Goal: Task Accomplishment & Management: Complete application form

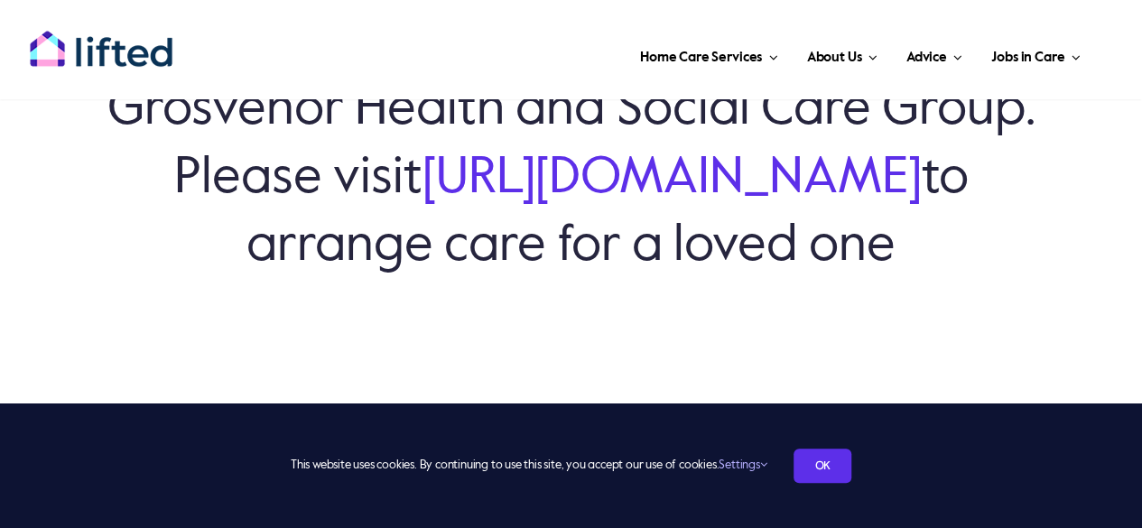
scroll to position [230, 0]
click at [820, 463] on link "OK" at bounding box center [822, 466] width 58 height 34
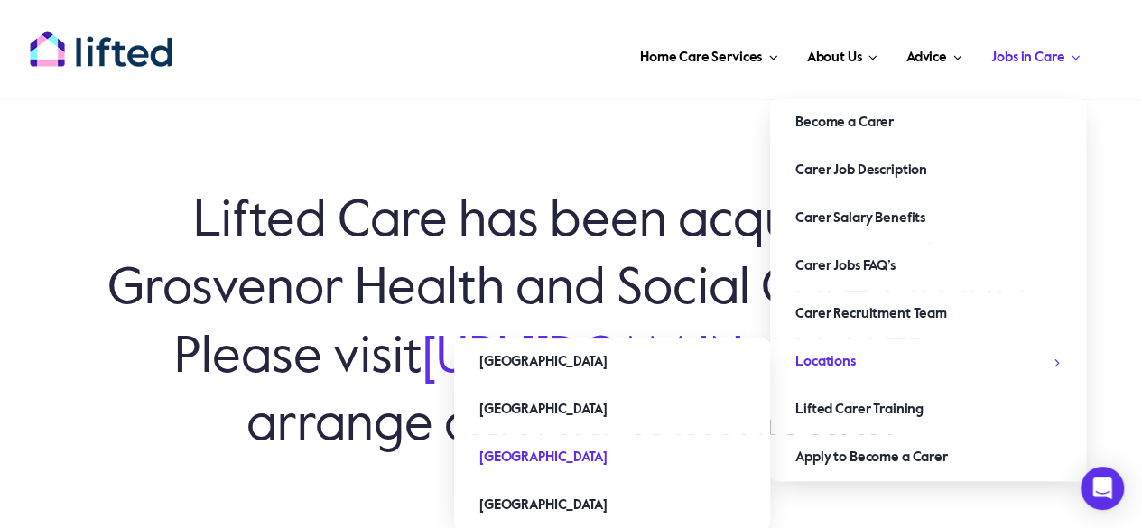
scroll to position [52, 0]
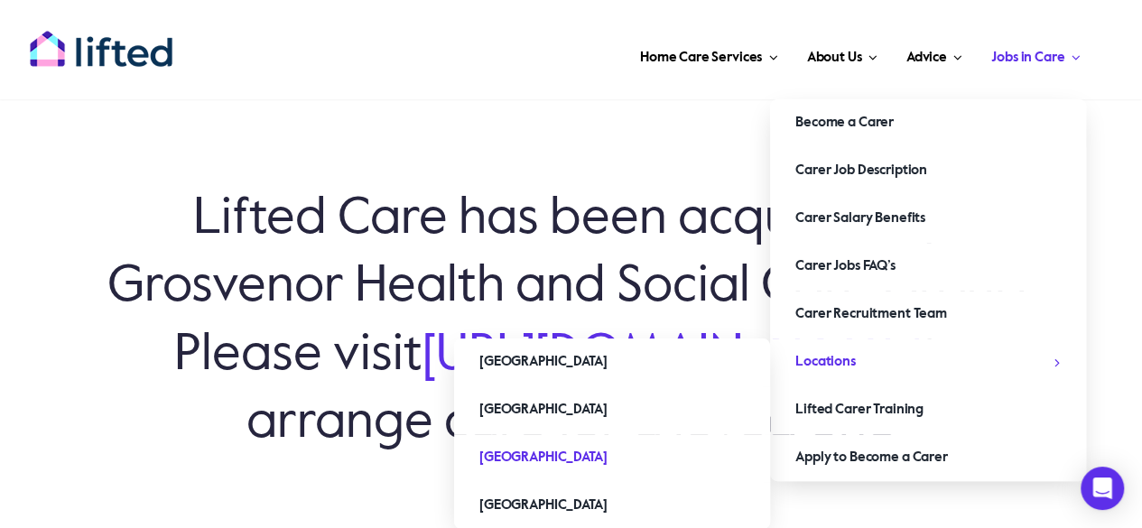
click at [514, 455] on span "[GEOGRAPHIC_DATA]" at bounding box center [542, 457] width 127 height 29
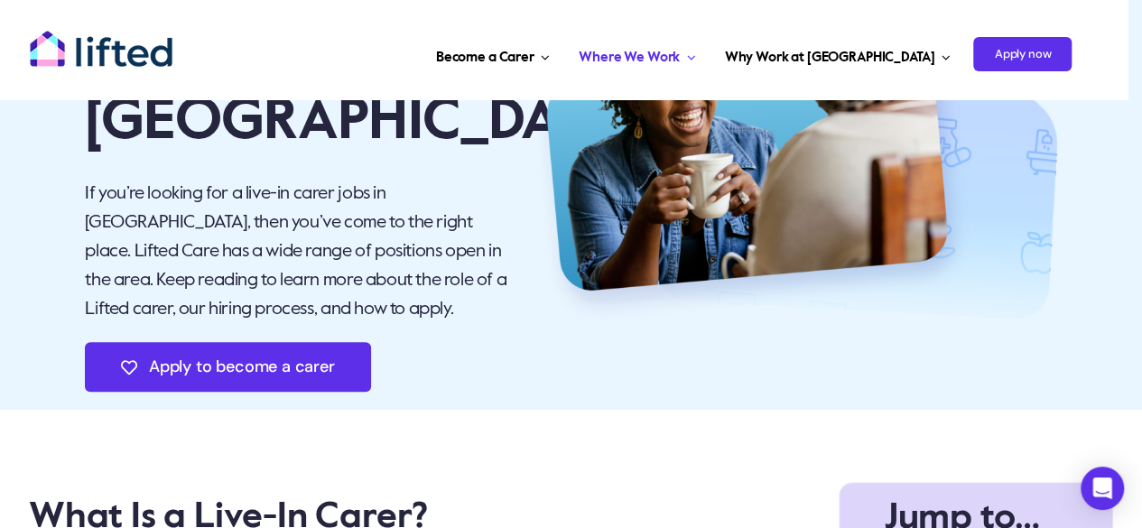
scroll to position [229, 0]
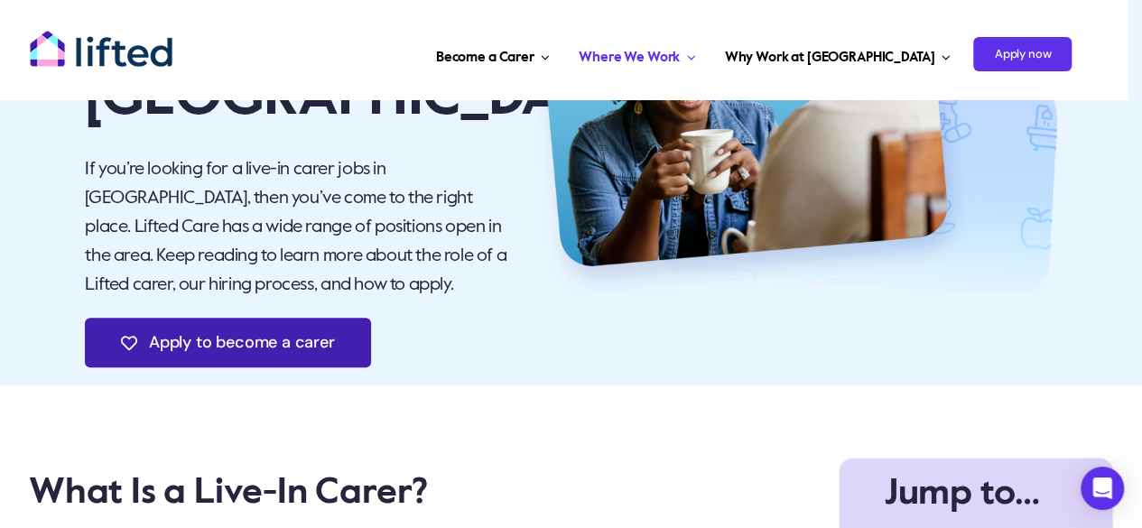
click at [225, 340] on span "Apply to become a carer" at bounding box center [242, 342] width 186 height 19
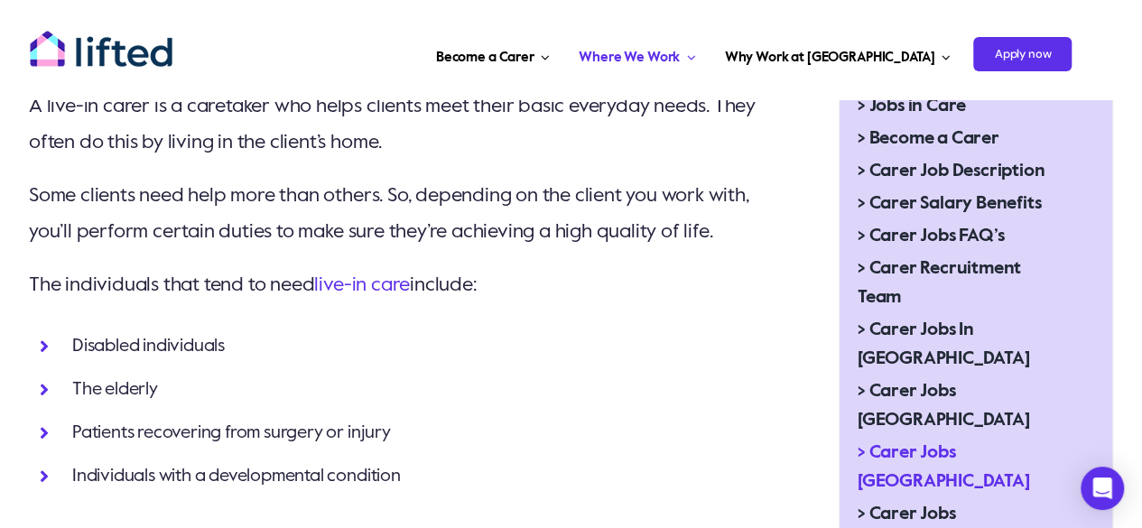
scroll to position [667, 0]
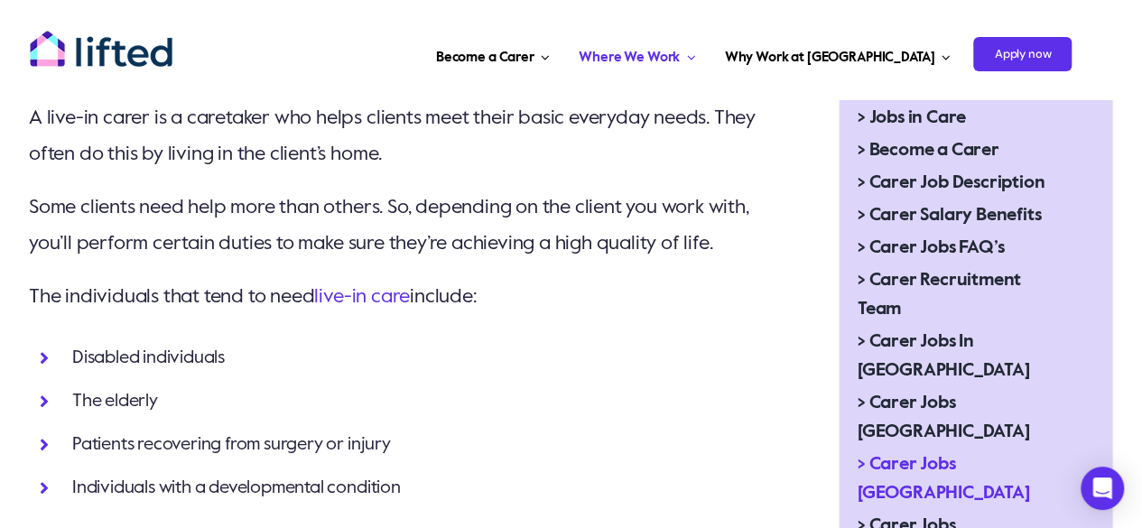
click at [893, 450] on span "> Carer Jobs Midlands" at bounding box center [961, 479] width 208 height 58
